Goal: Communication & Community: Answer question/provide support

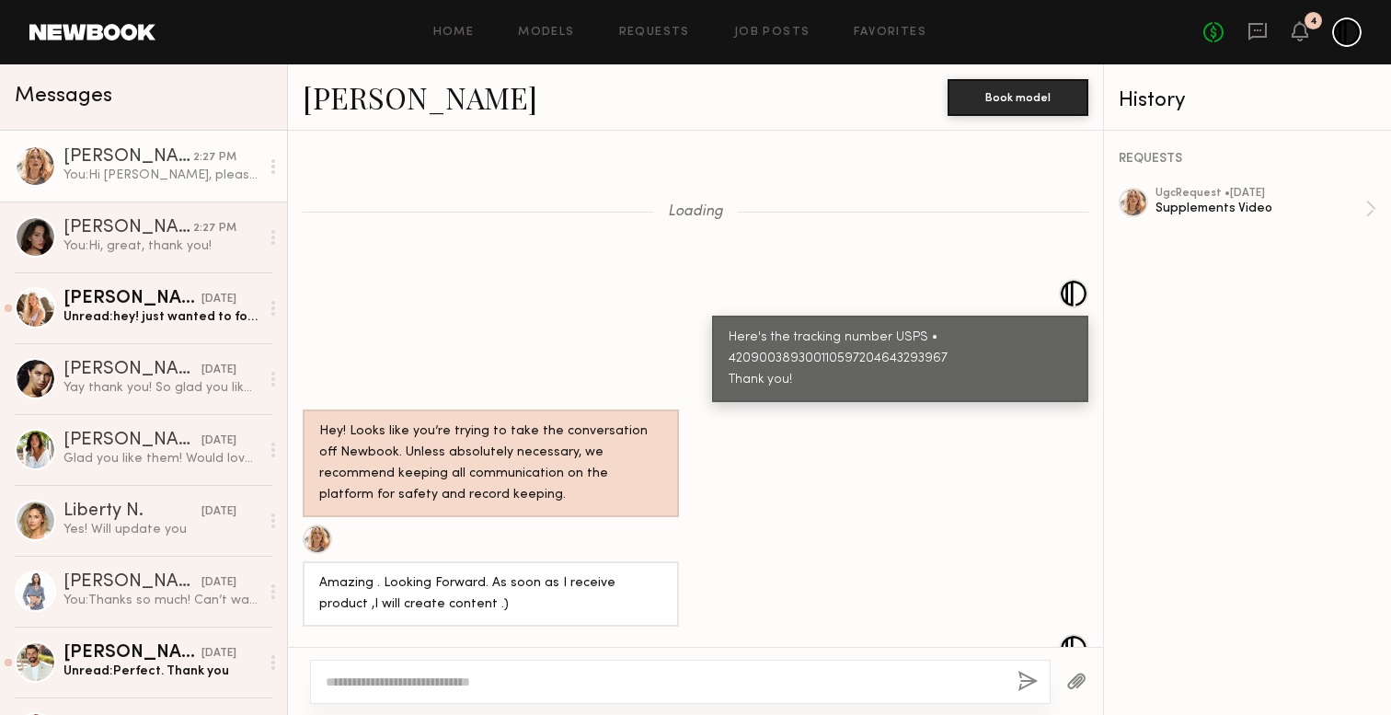
scroll to position [2028, 0]
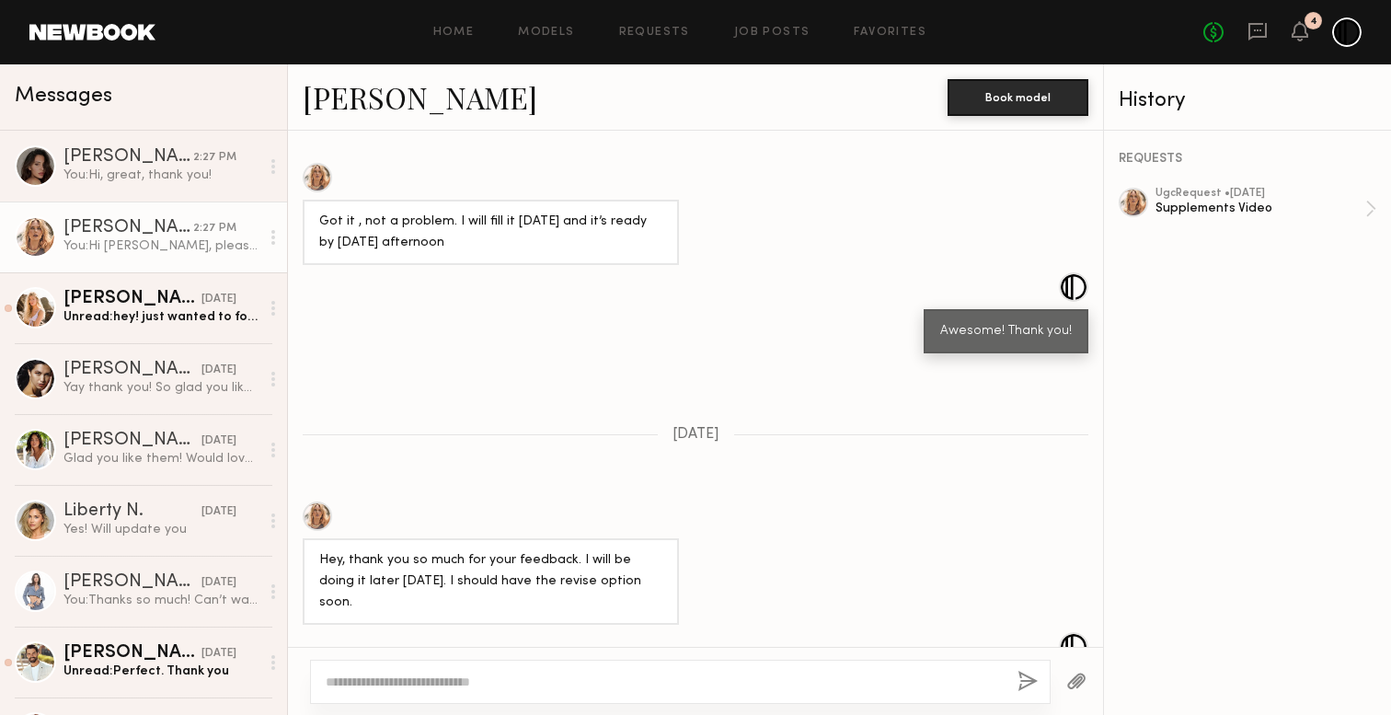
scroll to position [2387, 0]
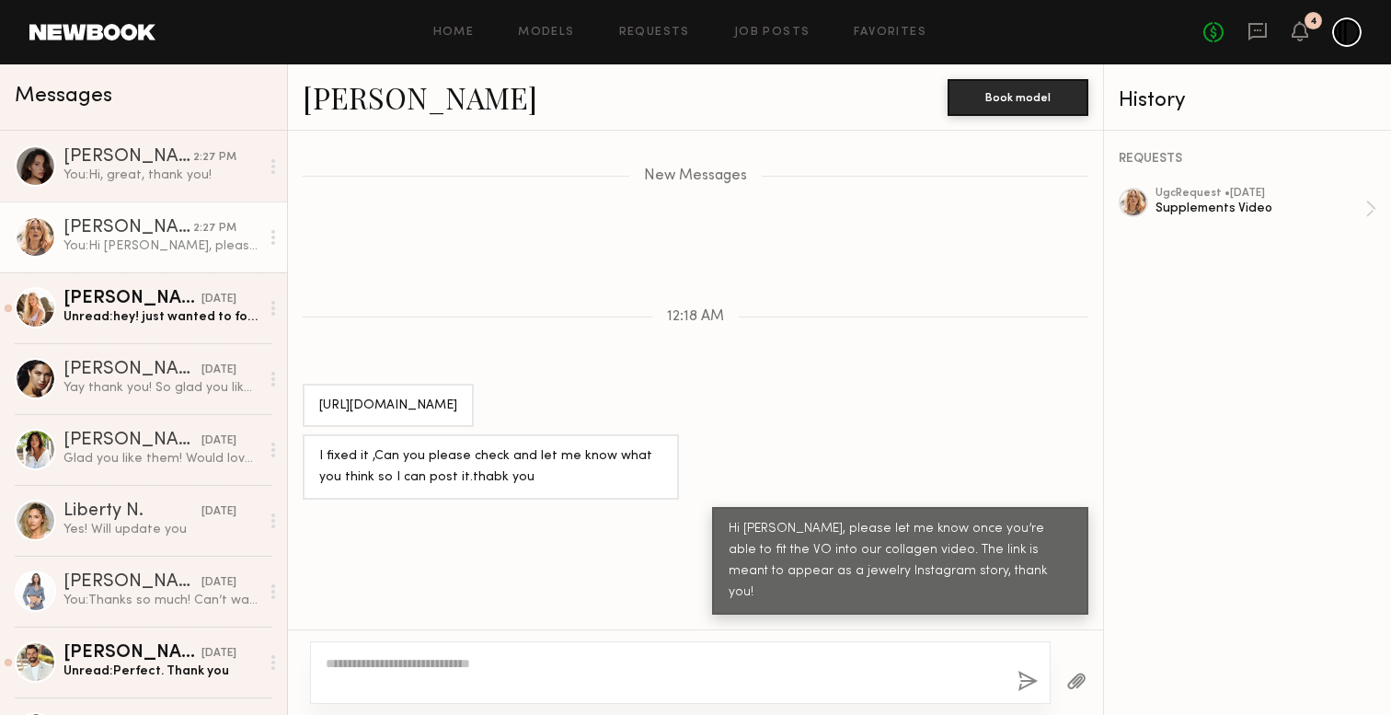
scroll to position [2527, 0]
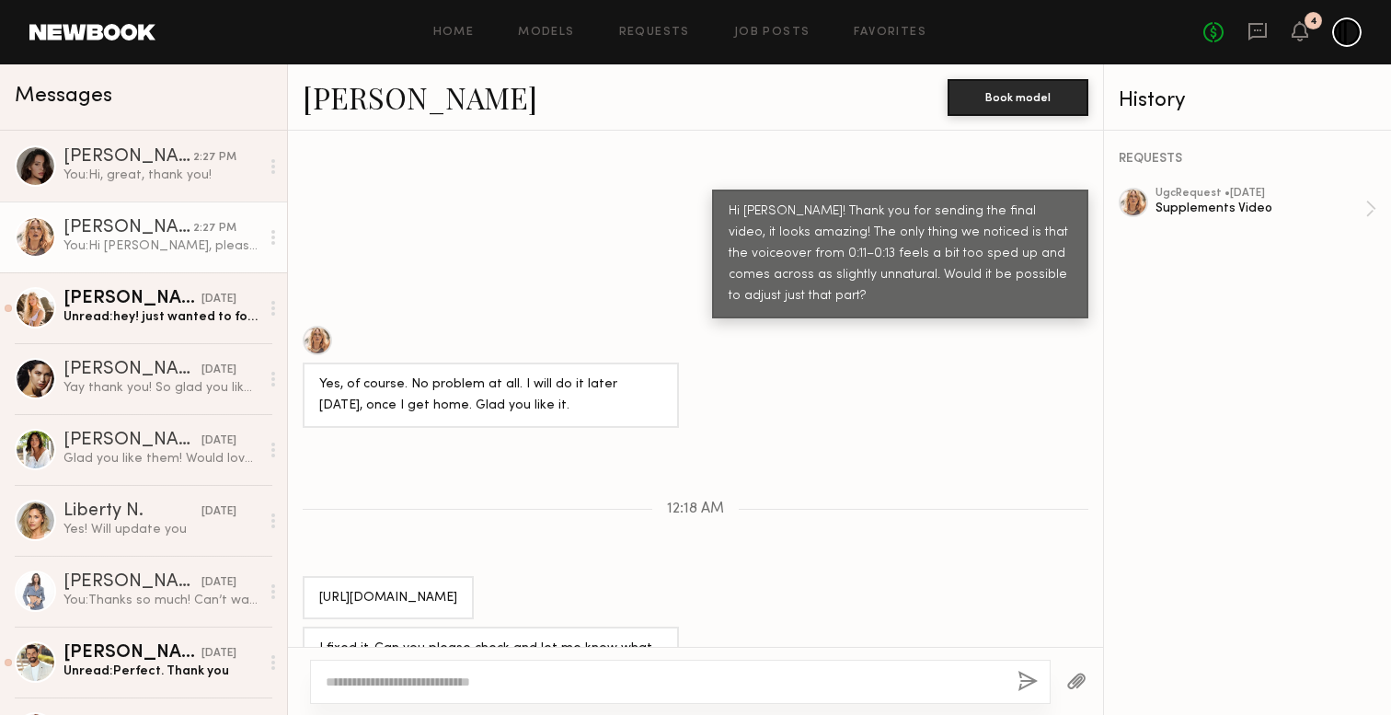
scroll to position [2126, 0]
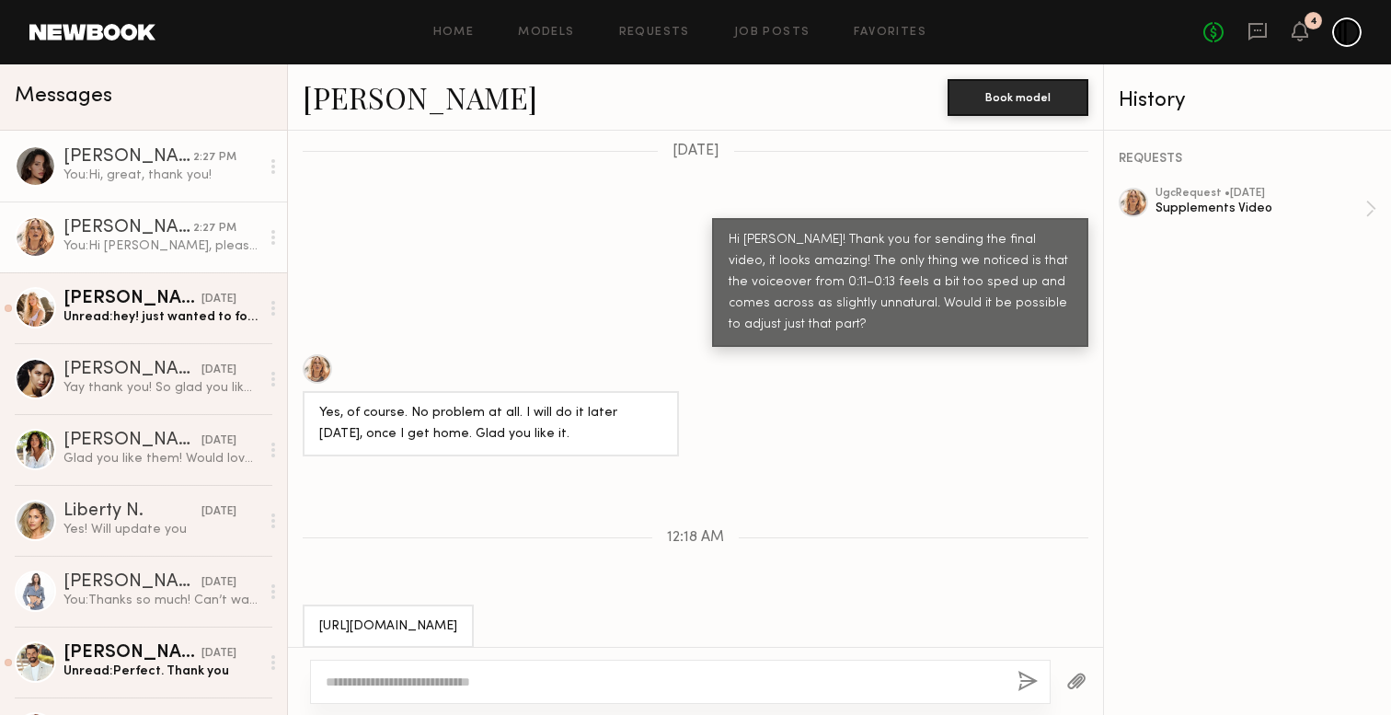
click at [230, 187] on link "[PERSON_NAME] 2:27 PM You: Hi, great, thank you!" at bounding box center [143, 166] width 287 height 71
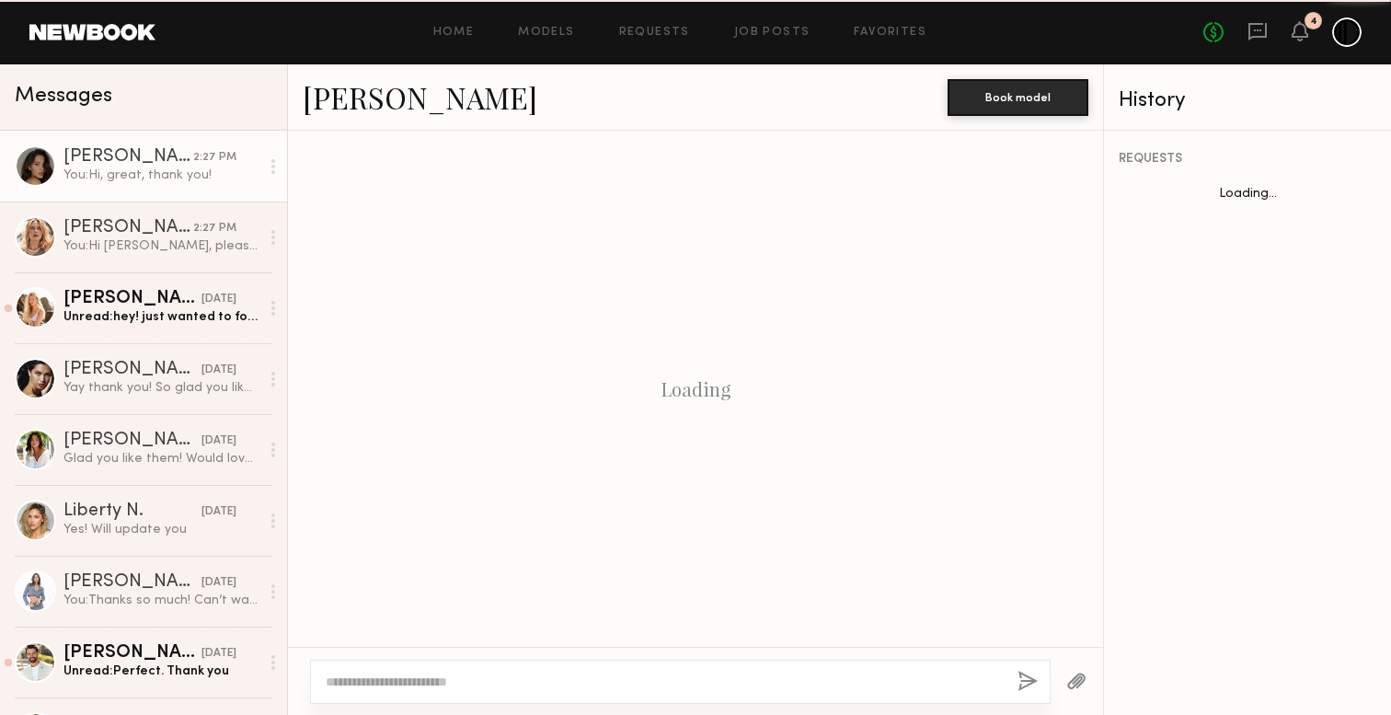
scroll to position [2677, 0]
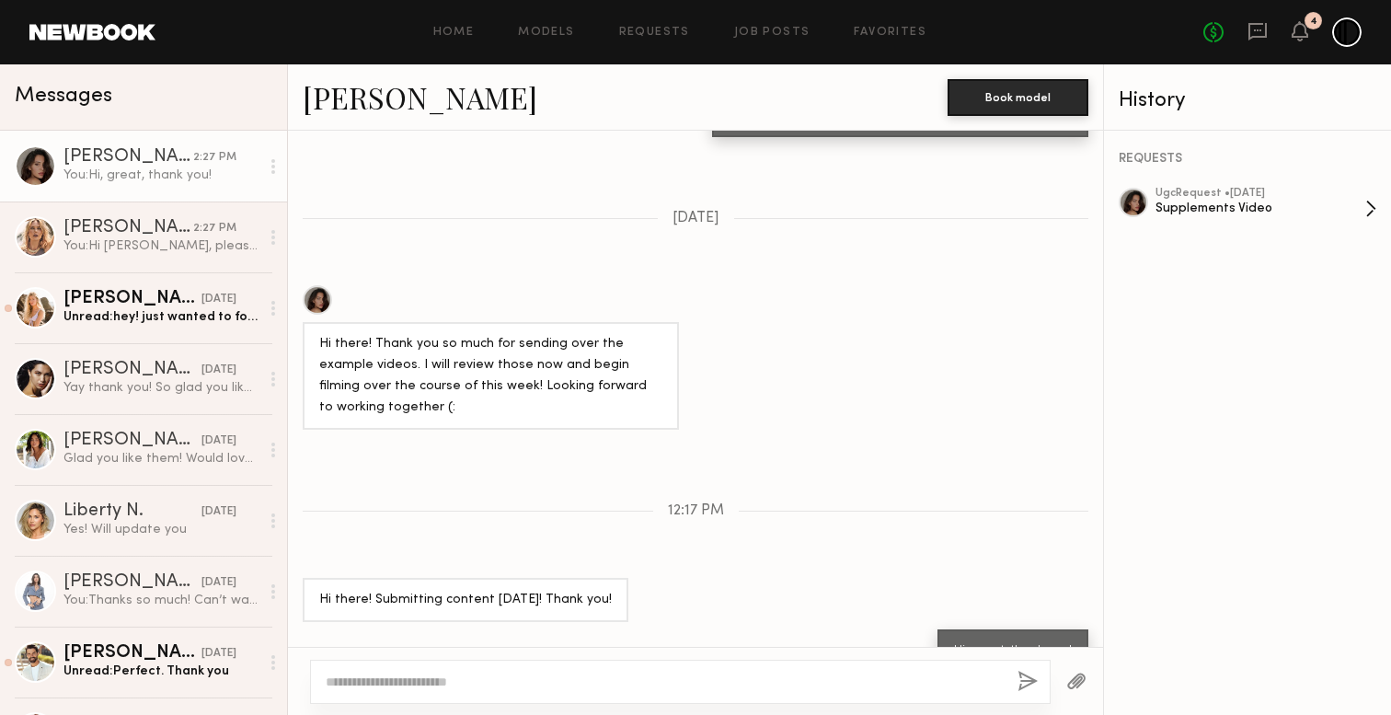
click at [1324, 213] on div "Supplements Video" at bounding box center [1260, 208] width 210 height 17
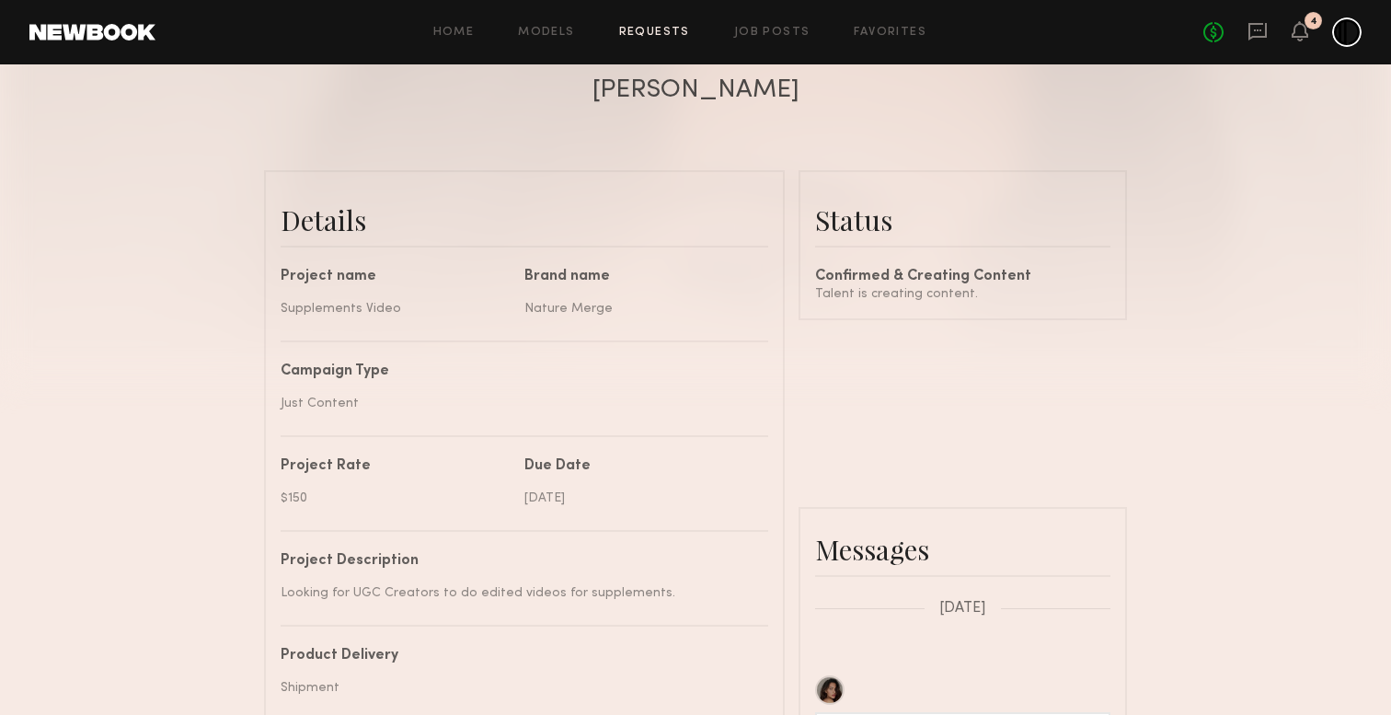
scroll to position [354, 0]
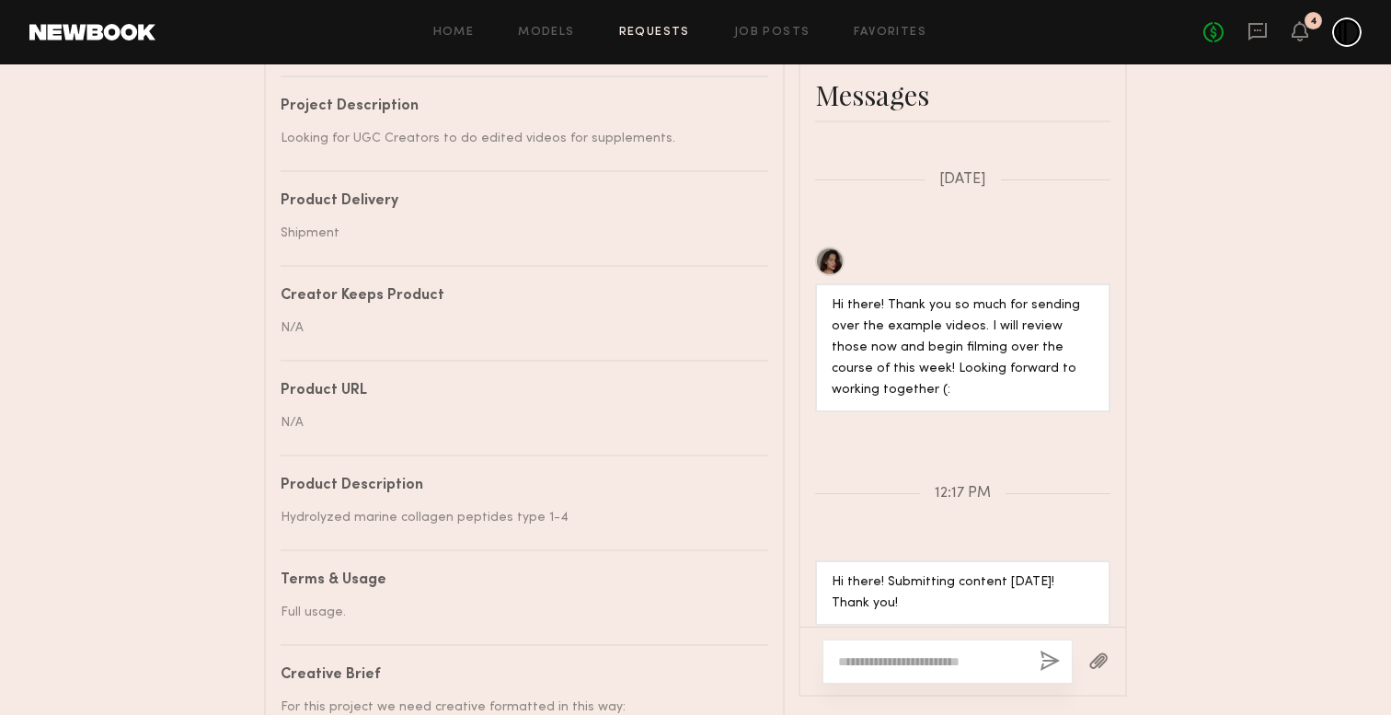
scroll to position [3197, 0]
